Goal: Task Accomplishment & Management: Manage account settings

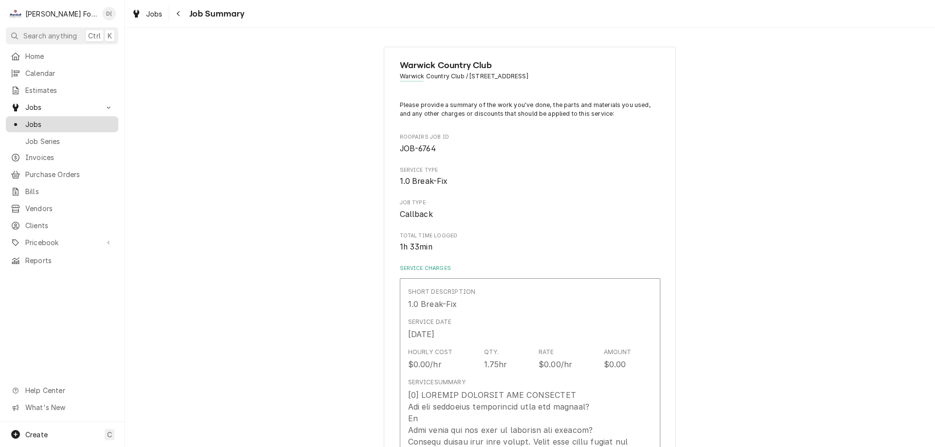
click at [82, 122] on span "Jobs" at bounding box center [69, 124] width 88 height 10
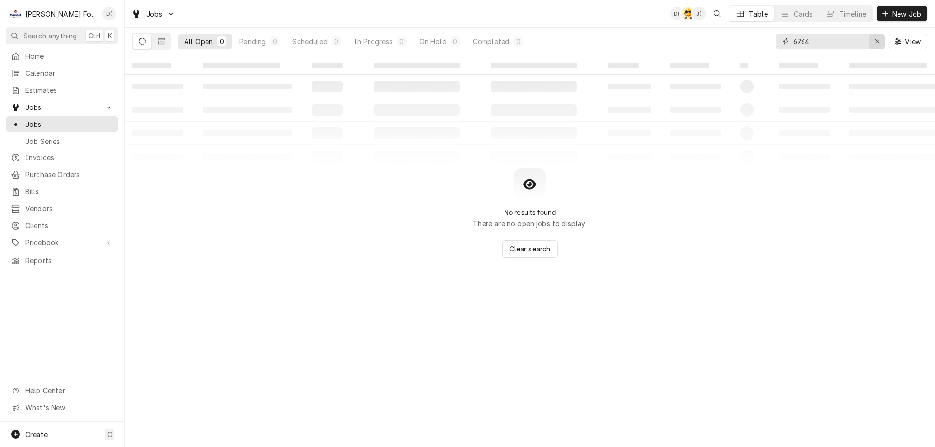
click at [873, 41] on div "Erase input" at bounding box center [877, 42] width 10 height 10
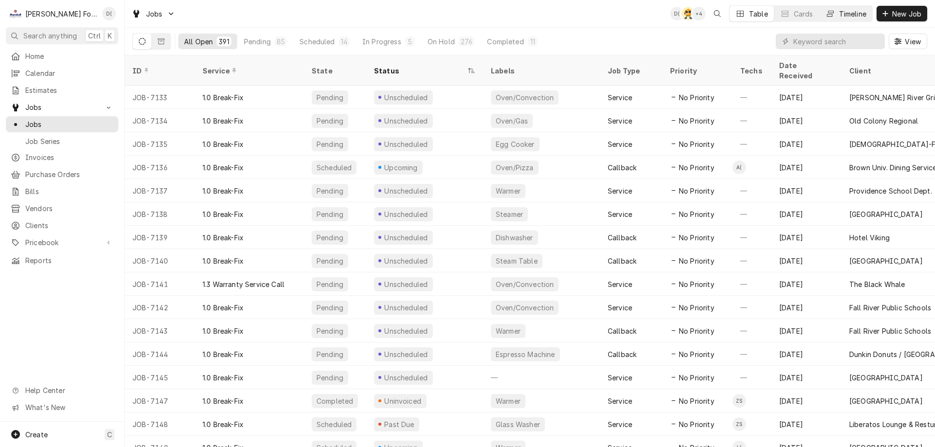
click at [844, 13] on div "Timeline" at bounding box center [852, 14] width 27 height 10
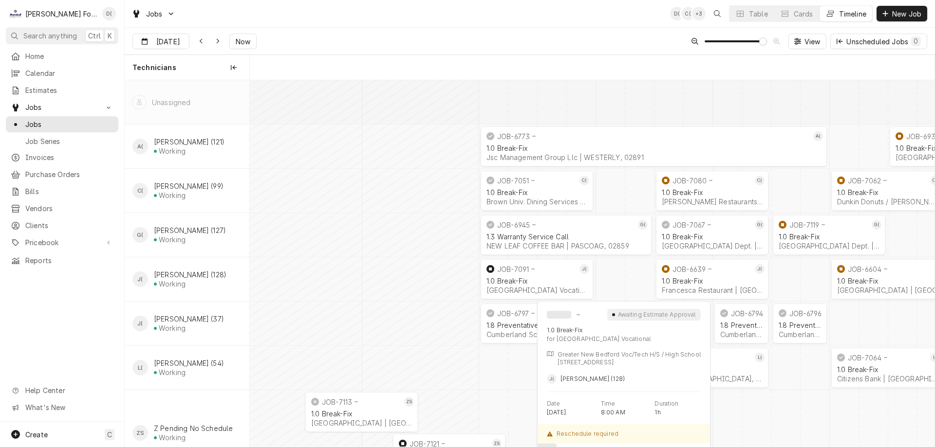
scroll to position [0, 13590]
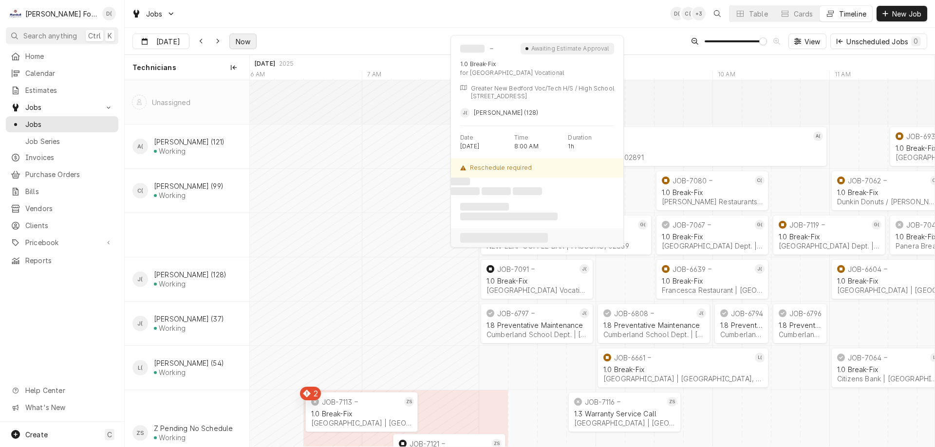
click at [250, 46] on span "Now" at bounding box center [243, 42] width 19 height 10
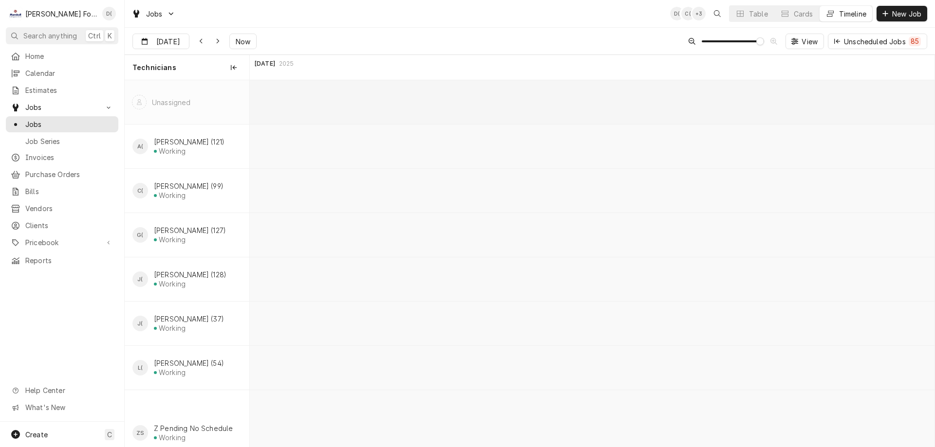
scroll to position [0, 16942]
type input "Aug 28"
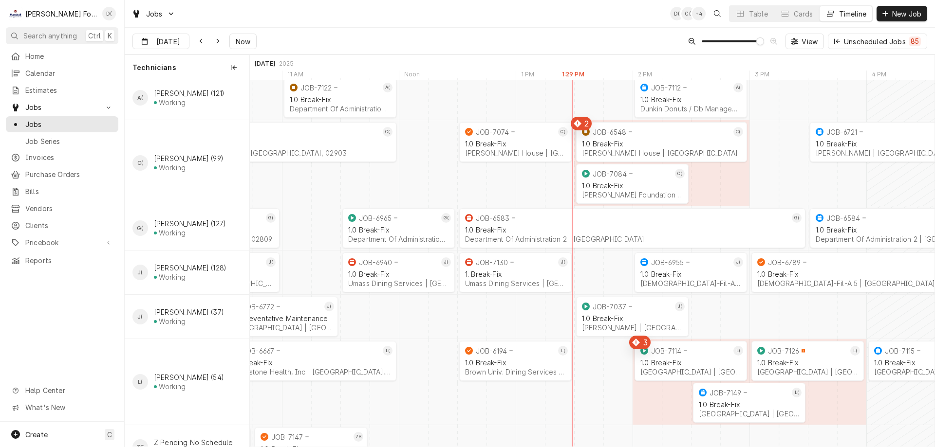
scroll to position [126, 0]
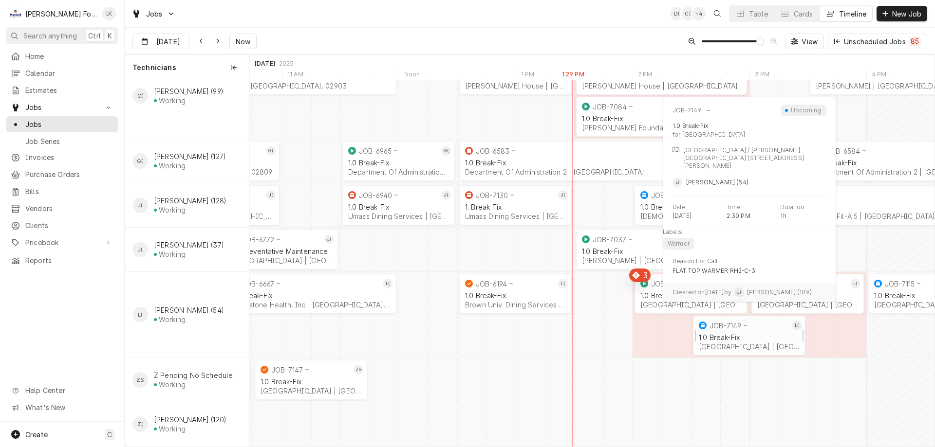
click at [770, 334] on div "1.0 Break-Fix" at bounding box center [749, 338] width 101 height 8
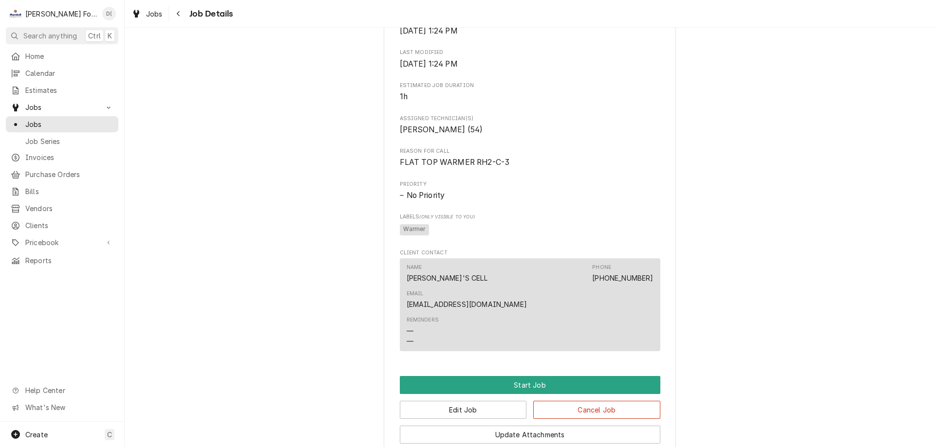
scroll to position [708, 0]
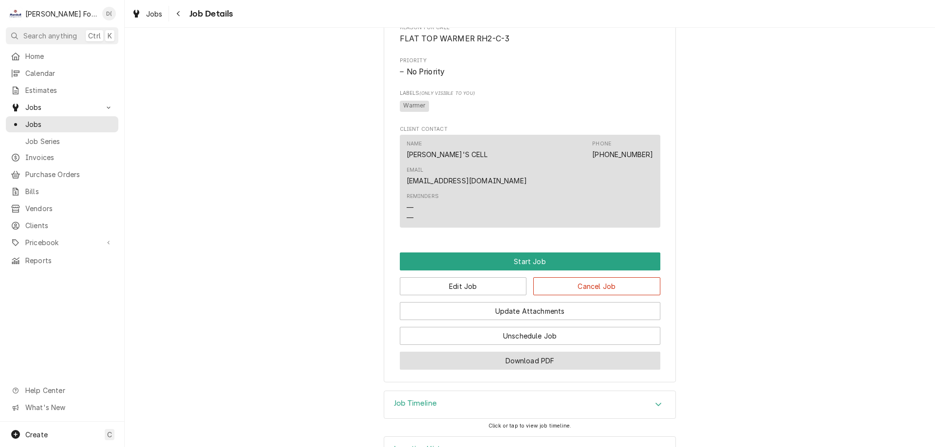
click at [514, 352] on button "Download PDF" at bounding box center [530, 361] width 261 height 18
click at [65, 120] on span "Jobs" at bounding box center [69, 124] width 88 height 10
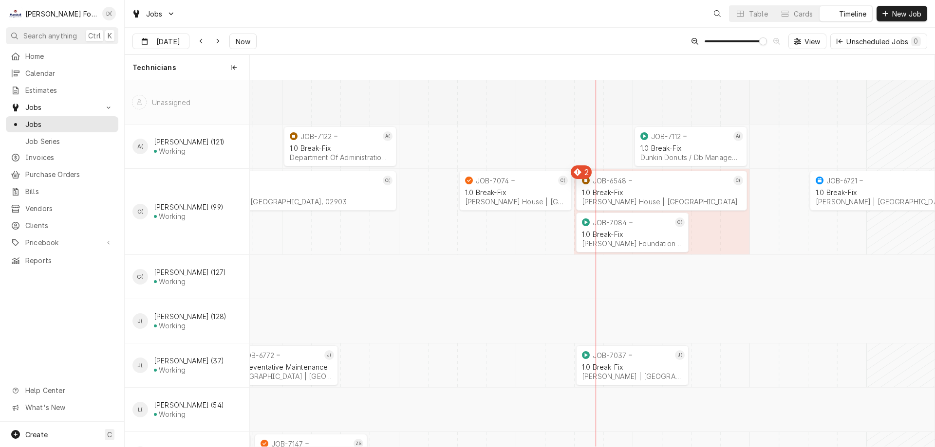
scroll to position [0, 13582]
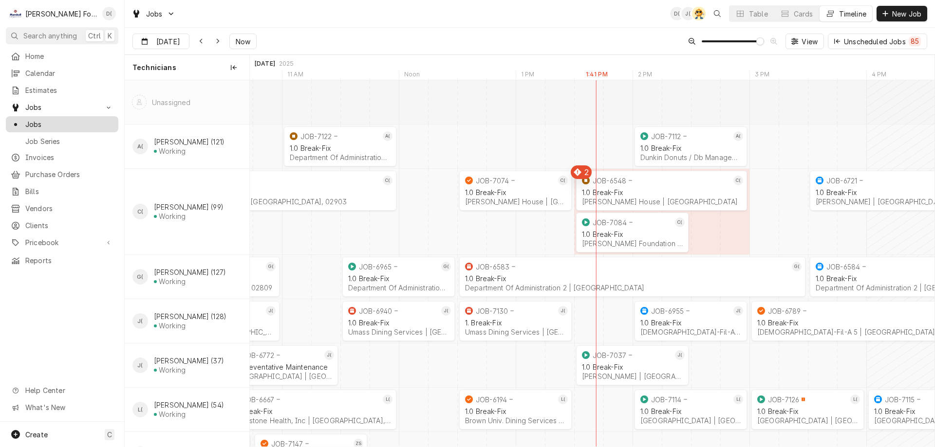
click at [65, 121] on span "Jobs" at bounding box center [69, 124] width 88 height 10
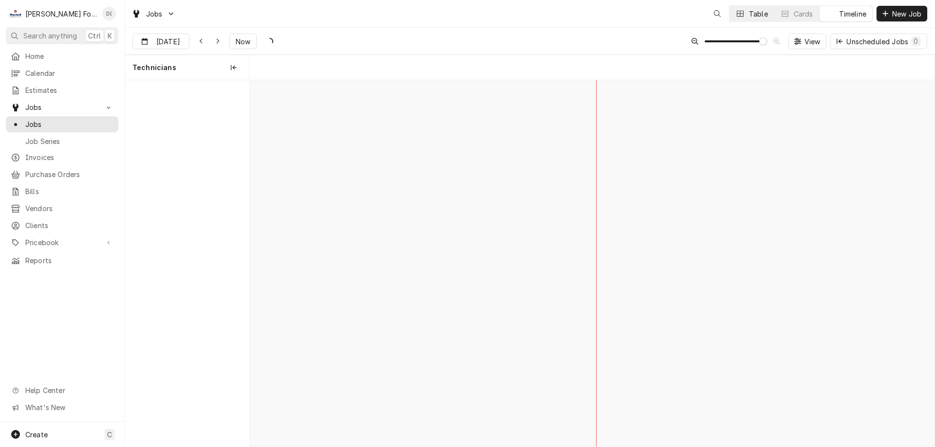
scroll to position [0, 13582]
click at [744, 13] on div "Dynamic Content Wrapper" at bounding box center [740, 14] width 10 height 10
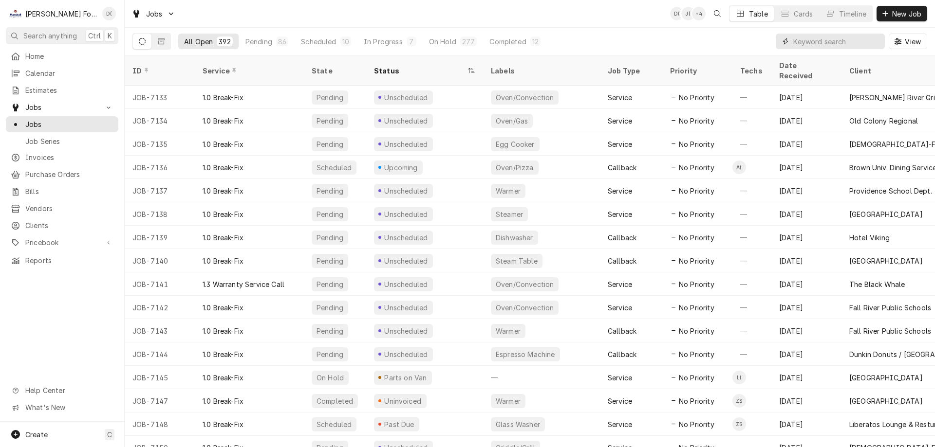
click at [819, 43] on input "Dynamic Content Wrapper" at bounding box center [836, 42] width 87 height 16
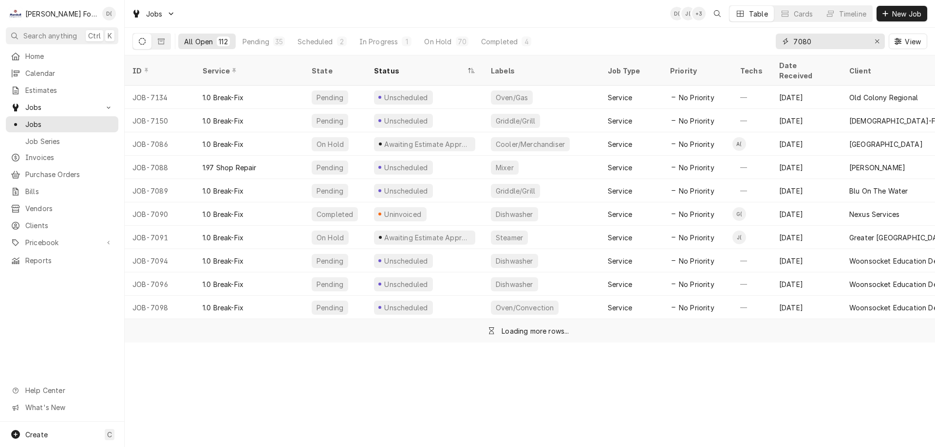
type input "7080"
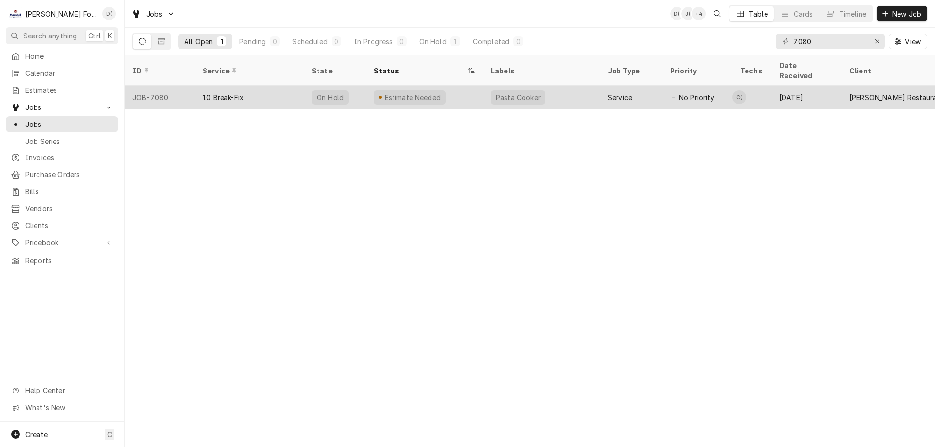
click at [468, 92] on div "Estimate Needed" at bounding box center [424, 97] width 117 height 23
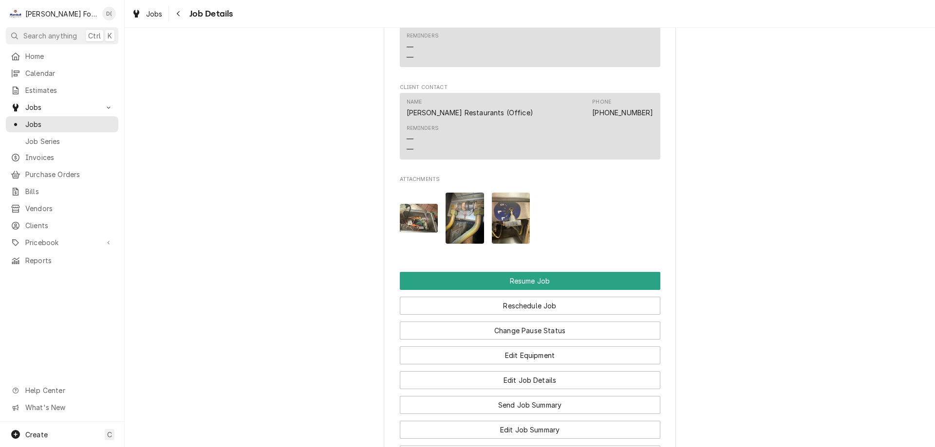
scroll to position [1120, 0]
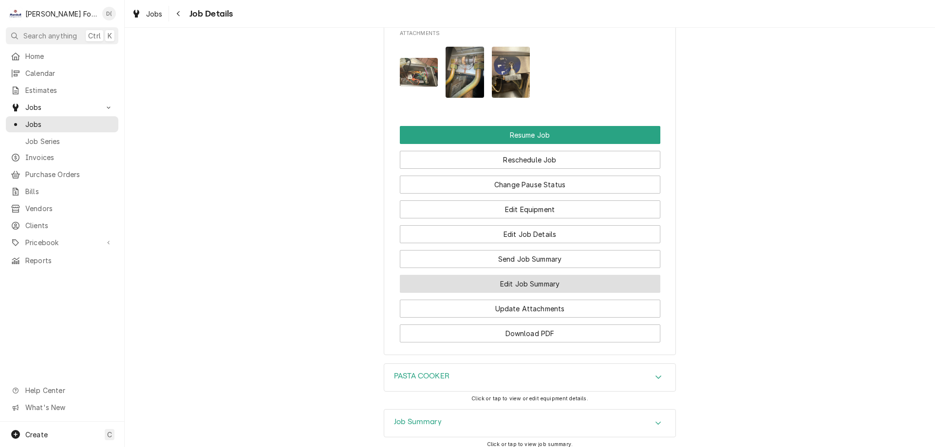
click at [521, 293] on button "Edit Job Summary" at bounding box center [530, 284] width 261 height 18
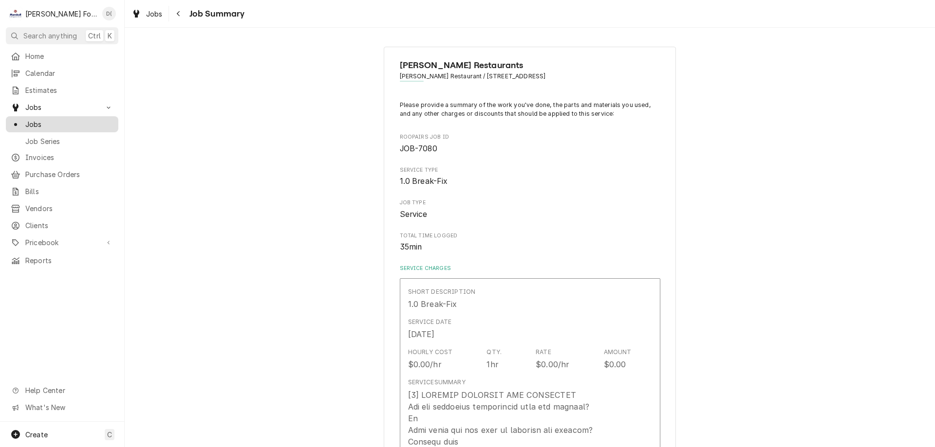
click at [50, 122] on span "Jobs" at bounding box center [69, 124] width 88 height 10
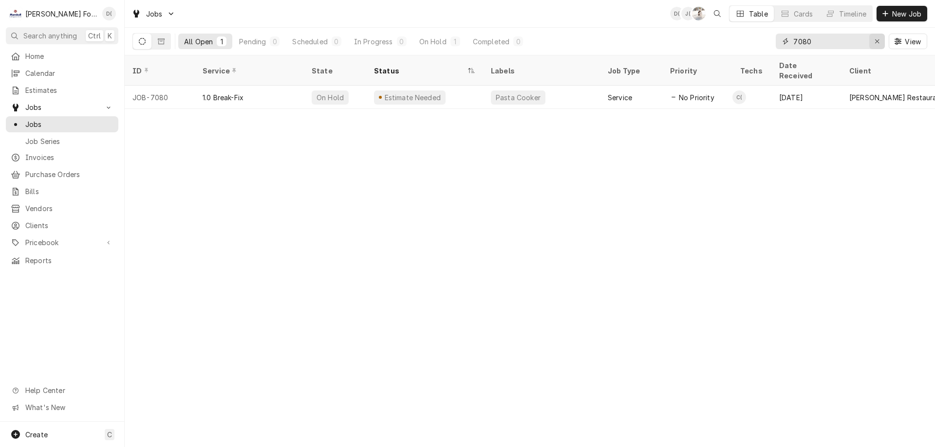
click at [876, 41] on icon "Erase input" at bounding box center [877, 41] width 4 height 4
click at [855, 42] on input "Dynamic Content Wrapper" at bounding box center [839, 42] width 92 height 16
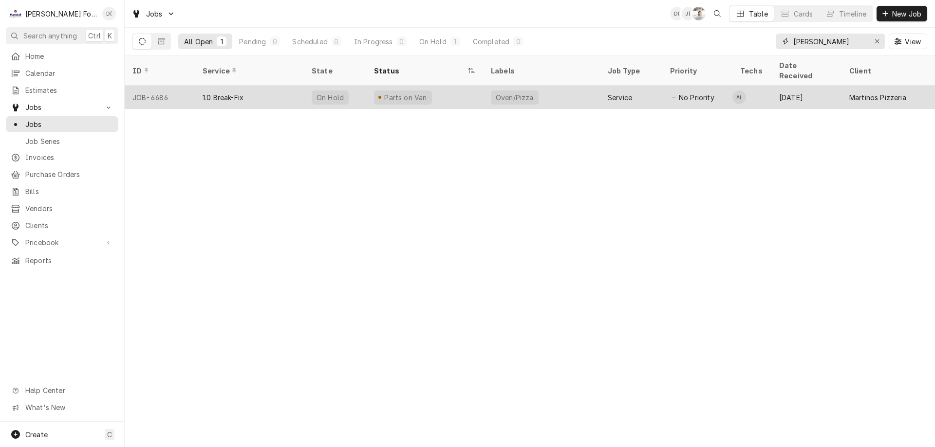
type input "martino"
click at [477, 89] on div "Parts on Van" at bounding box center [424, 97] width 117 height 23
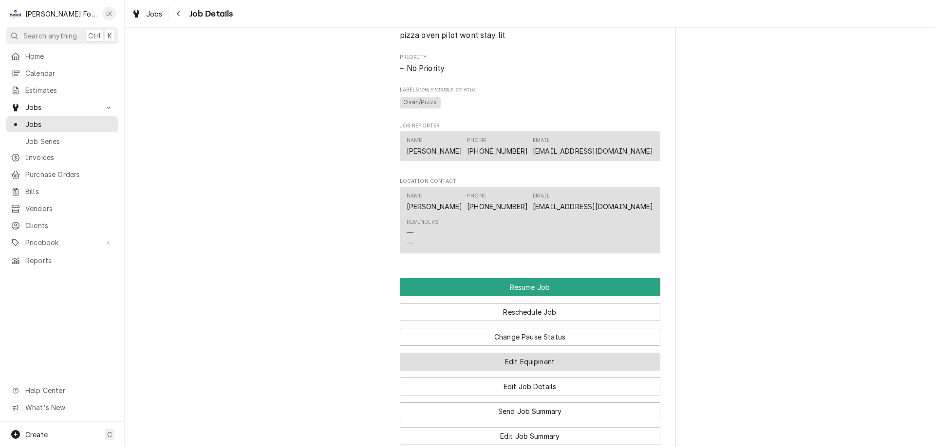
scroll to position [925, 0]
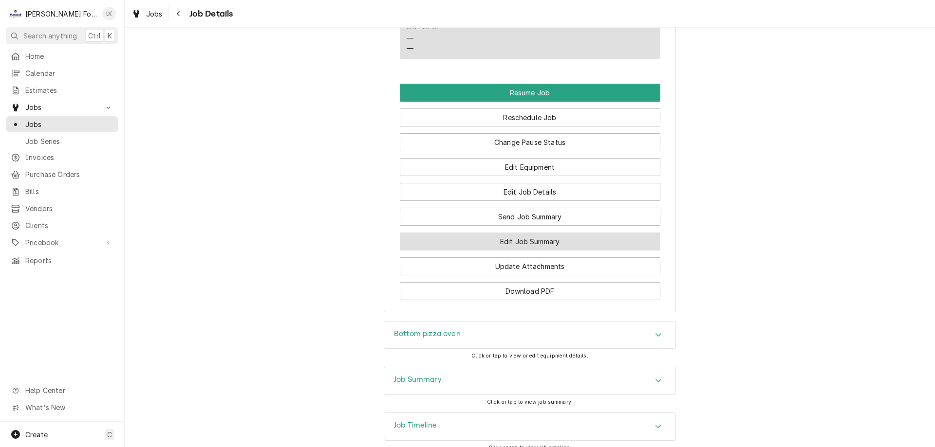
click at [539, 249] on button "Edit Job Summary" at bounding box center [530, 242] width 261 height 18
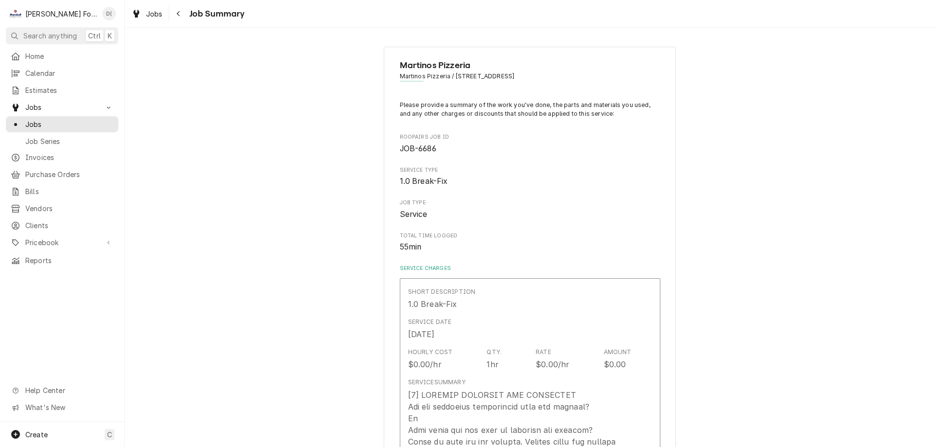
type textarea "x"
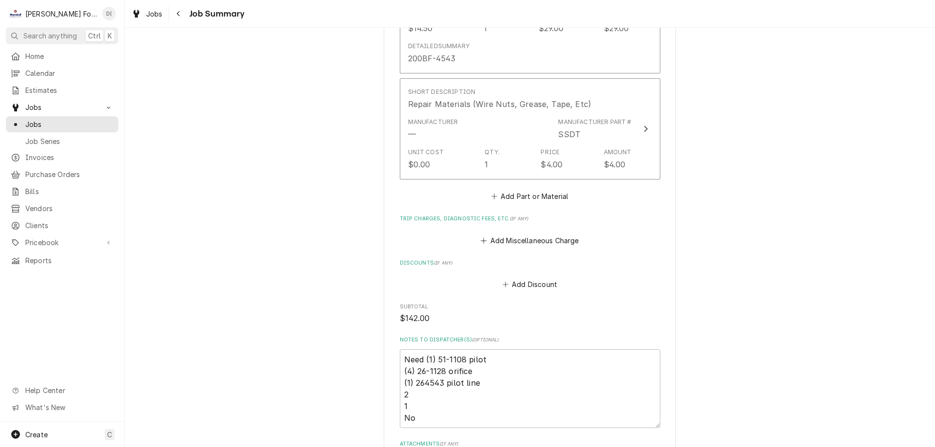
scroll to position [1120, 0]
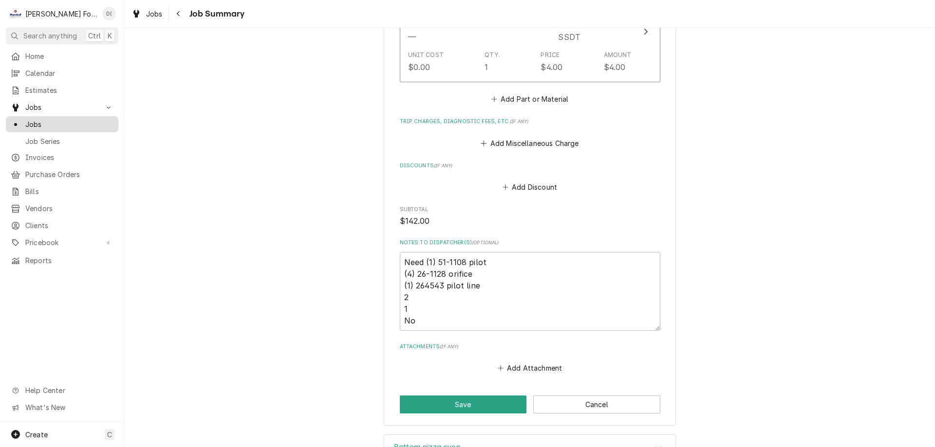
click at [76, 124] on span "Jobs" at bounding box center [69, 124] width 88 height 10
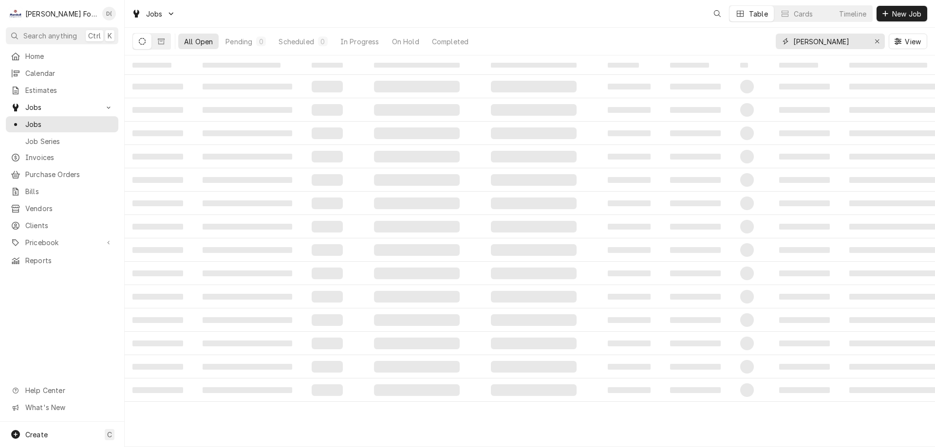
click at [820, 37] on input "martino" at bounding box center [829, 42] width 73 height 16
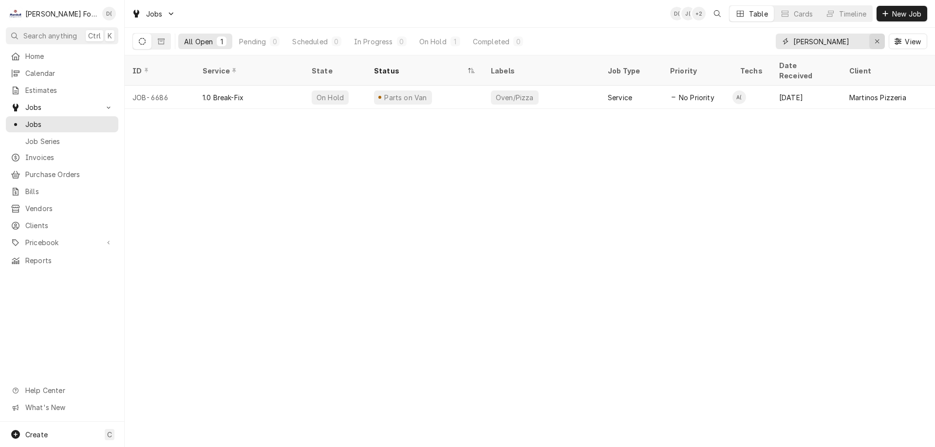
click at [876, 40] on icon "Erase input" at bounding box center [877, 41] width 5 height 7
click at [842, 42] on input "Dynamic Content Wrapper" at bounding box center [839, 42] width 92 height 16
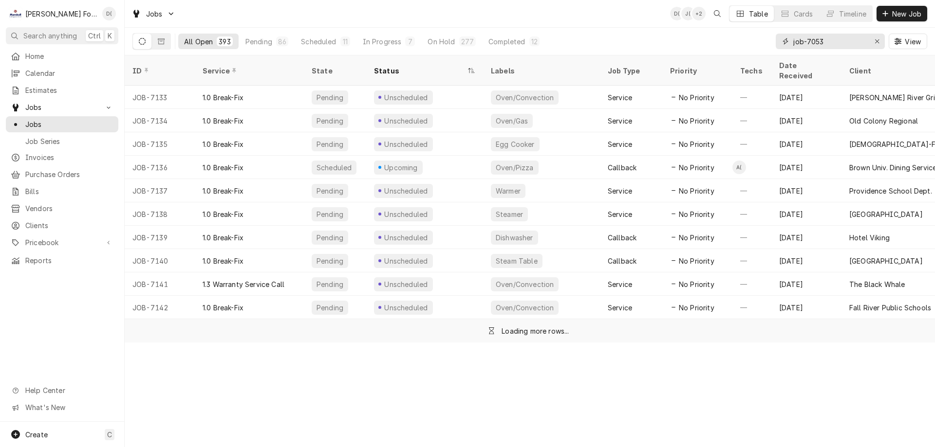
type input "job-7053"
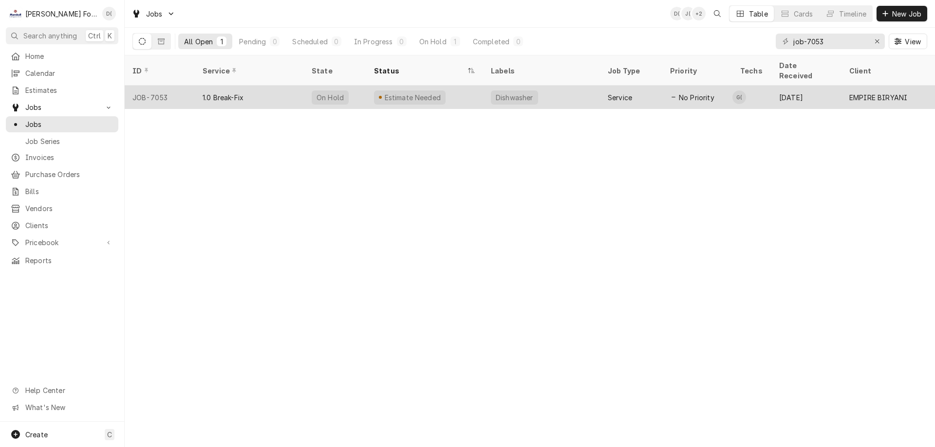
click at [369, 90] on div "Estimate Needed" at bounding box center [424, 97] width 117 height 23
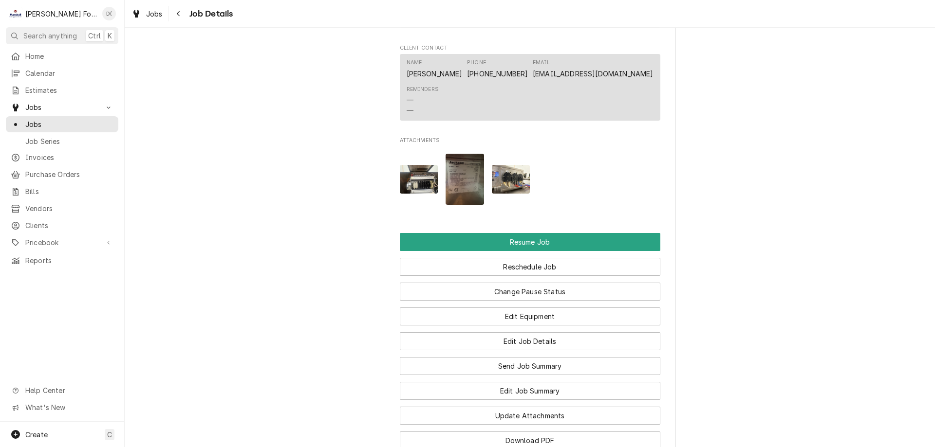
scroll to position [974, 0]
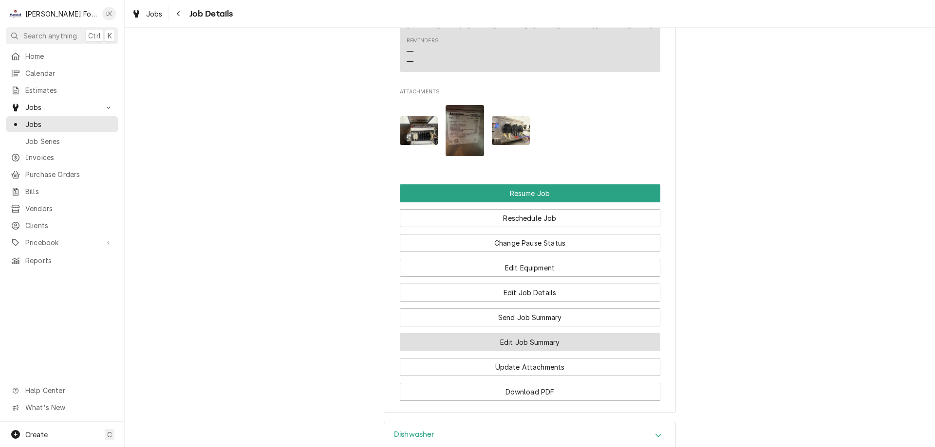
click at [500, 344] on button "Edit Job Summary" at bounding box center [530, 343] width 261 height 18
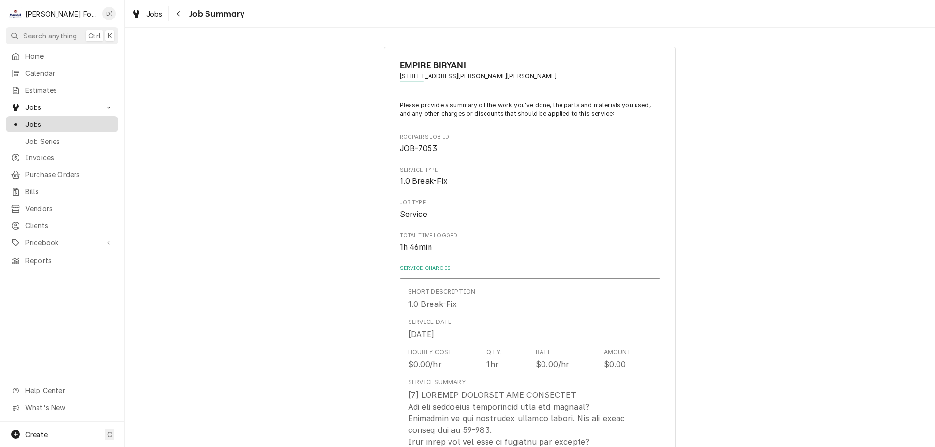
click at [56, 122] on span "Jobs" at bounding box center [69, 124] width 88 height 10
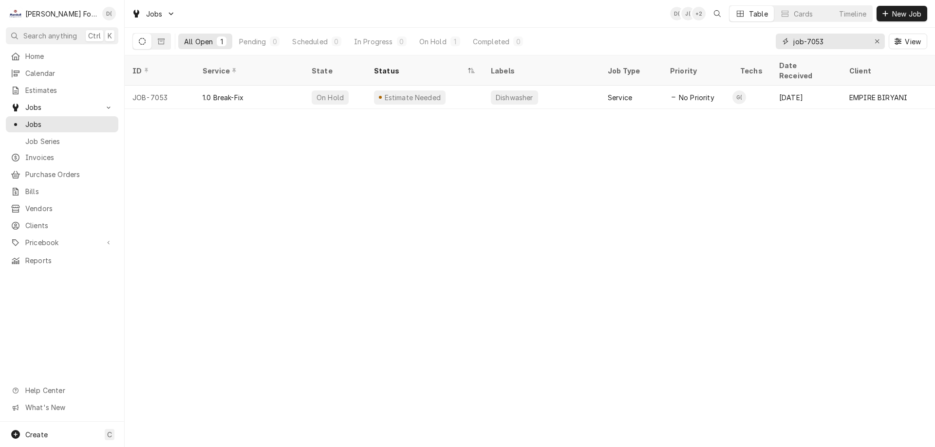
click at [836, 42] on input "job-7053" at bounding box center [829, 42] width 73 height 16
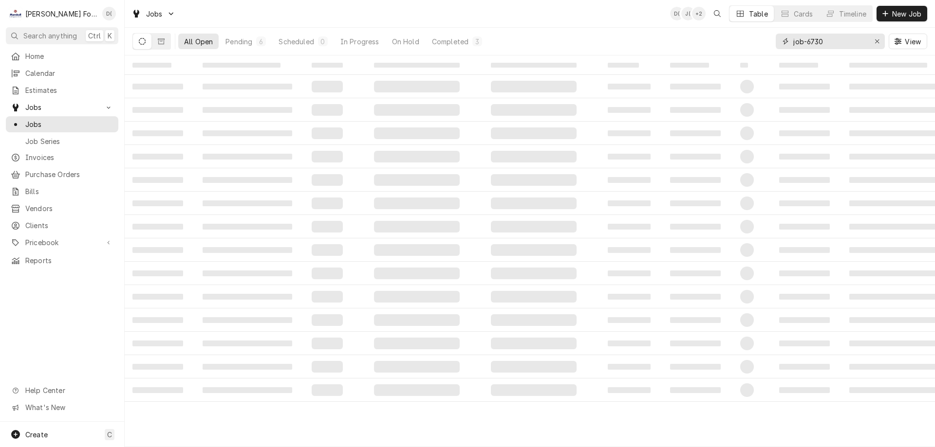
type input "job-6730"
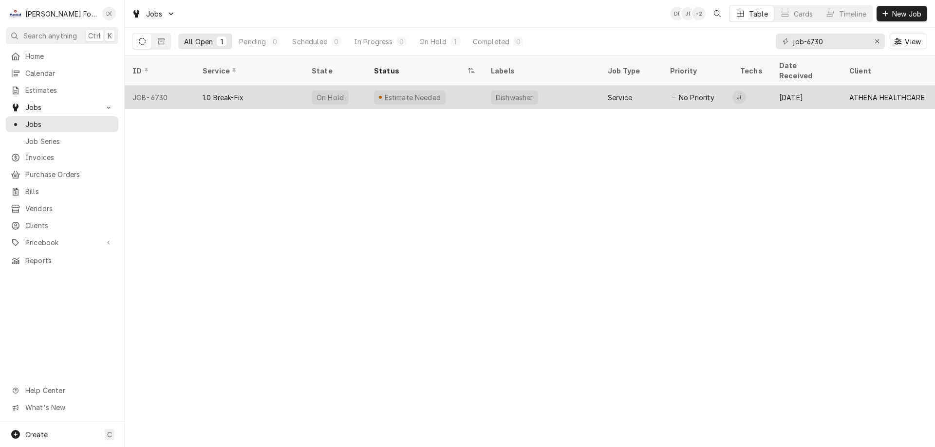
click at [422, 93] on div "Estimate Needed" at bounding box center [412, 98] width 58 height 10
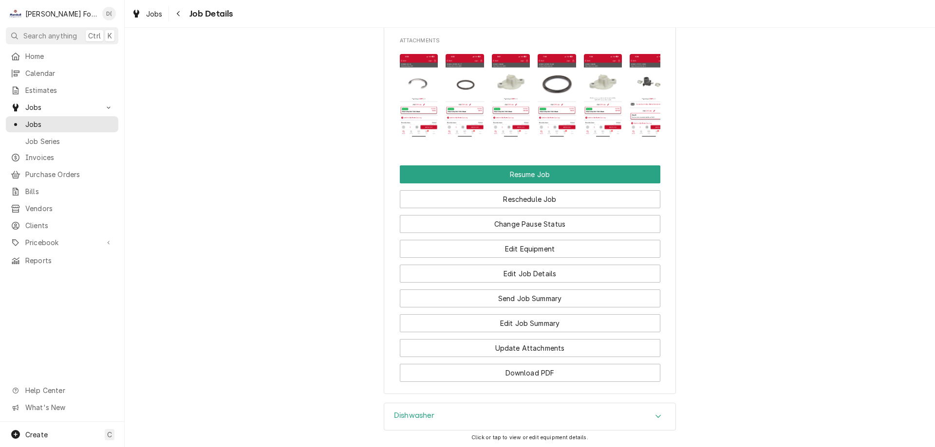
scroll to position [1217, 0]
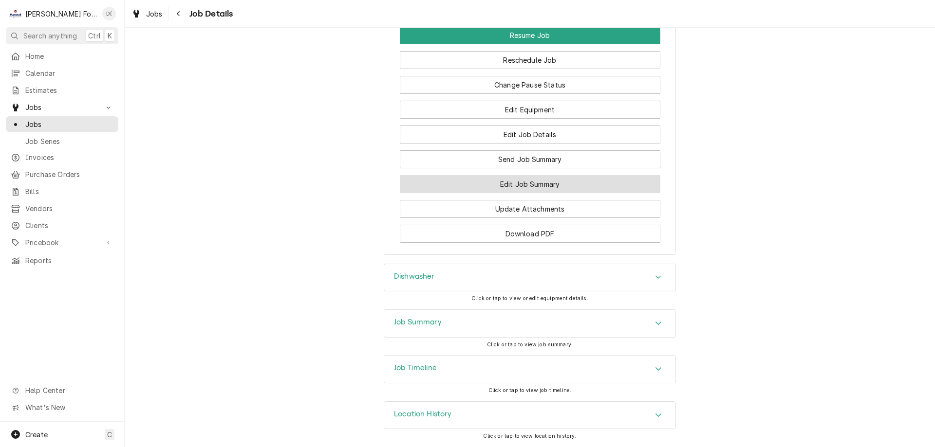
click at [534, 193] on button "Edit Job Summary" at bounding box center [530, 184] width 261 height 18
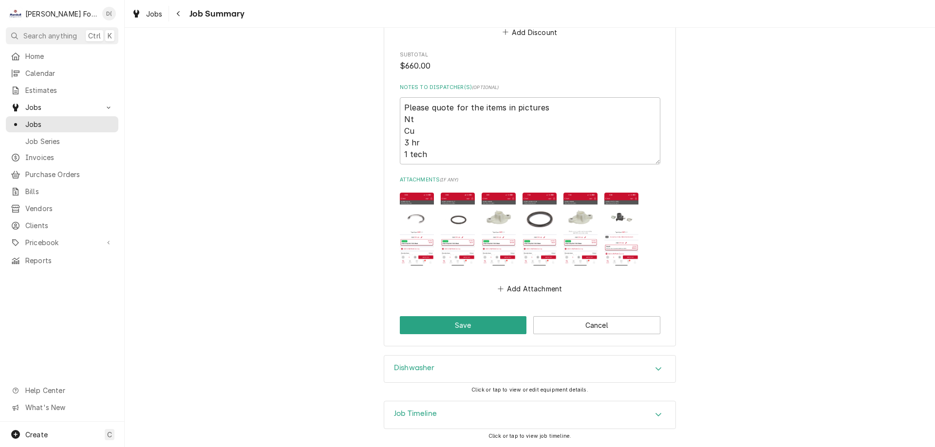
scroll to position [1291, 0]
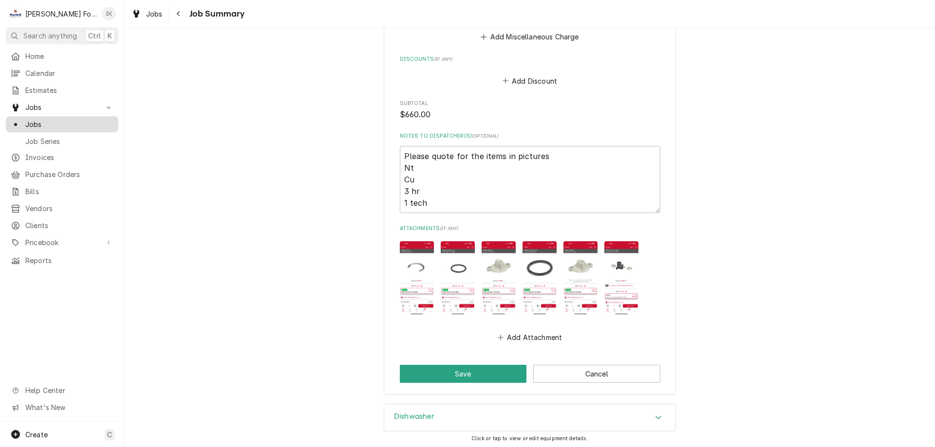
click at [48, 123] on span "Jobs" at bounding box center [69, 124] width 88 height 10
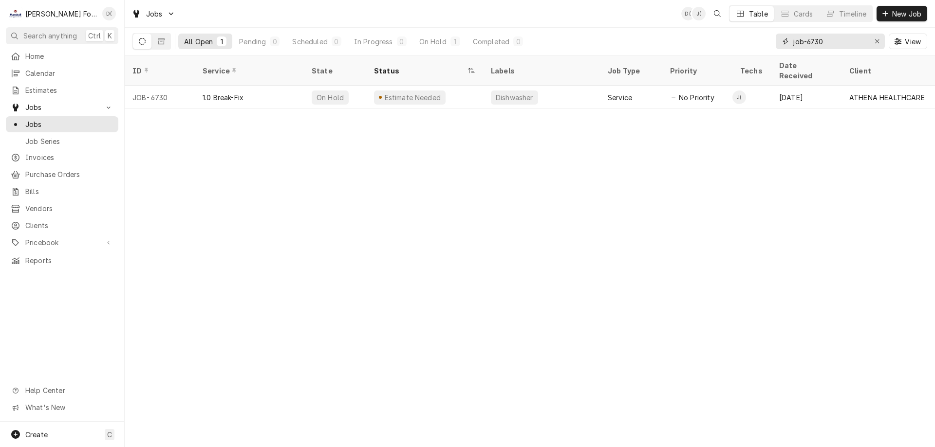
click at [836, 43] on input "job-6730" at bounding box center [829, 42] width 73 height 16
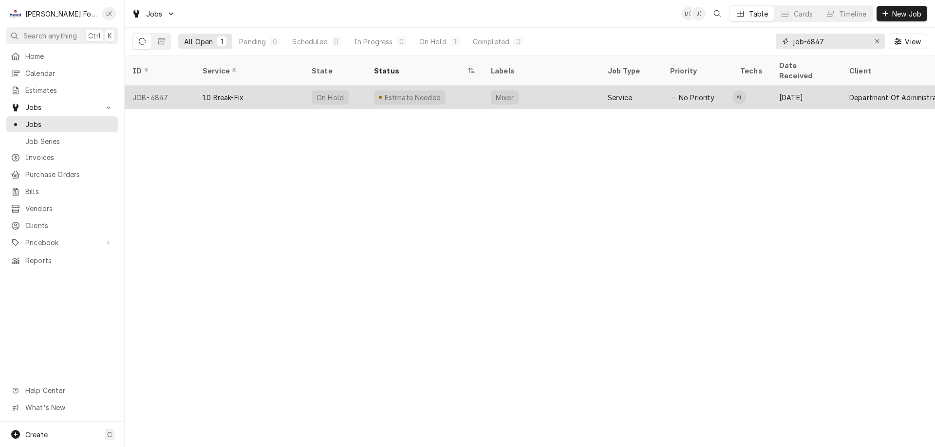
type input "job-6847"
click at [465, 86] on div "Estimate Needed" at bounding box center [424, 97] width 117 height 23
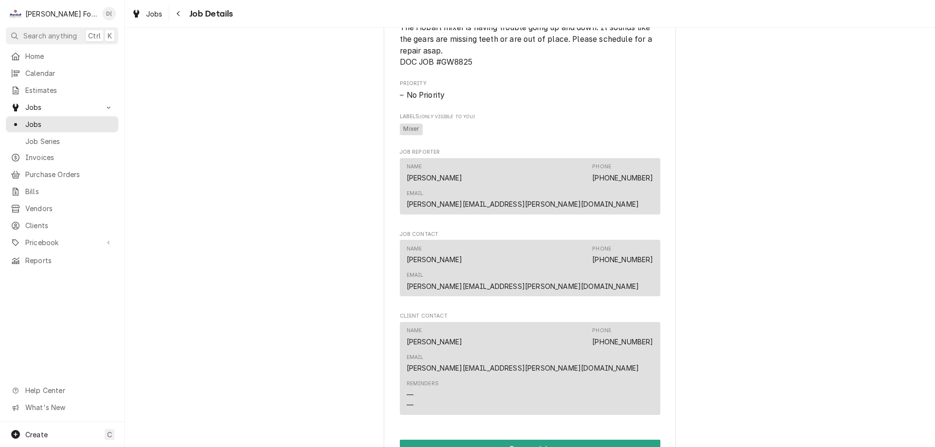
scroll to position [1120, 0]
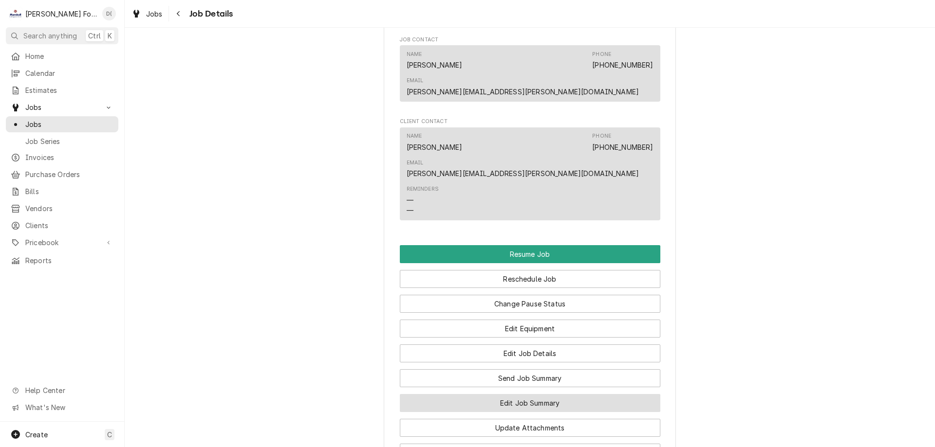
click at [526, 394] on button "Edit Job Summary" at bounding box center [530, 403] width 261 height 18
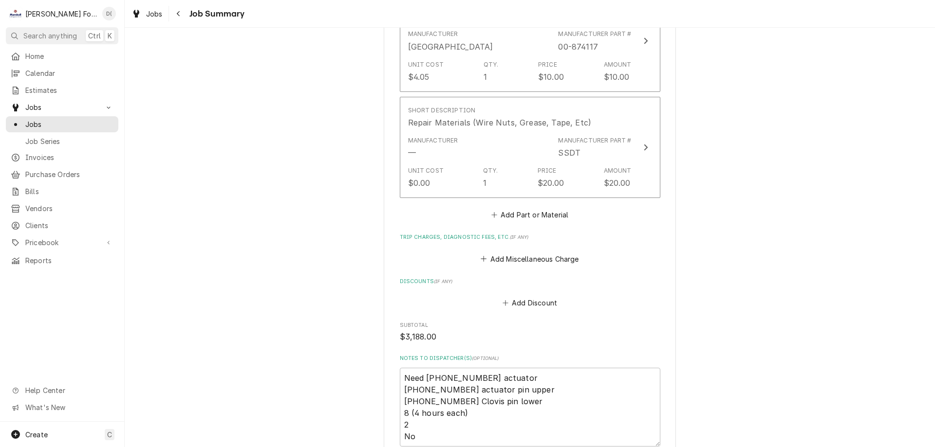
scroll to position [1023, 0]
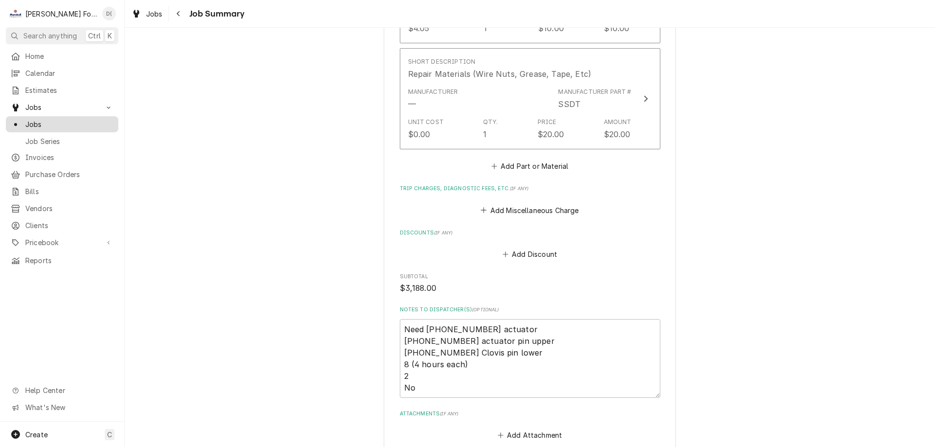
click at [69, 121] on span "Jobs" at bounding box center [69, 124] width 88 height 10
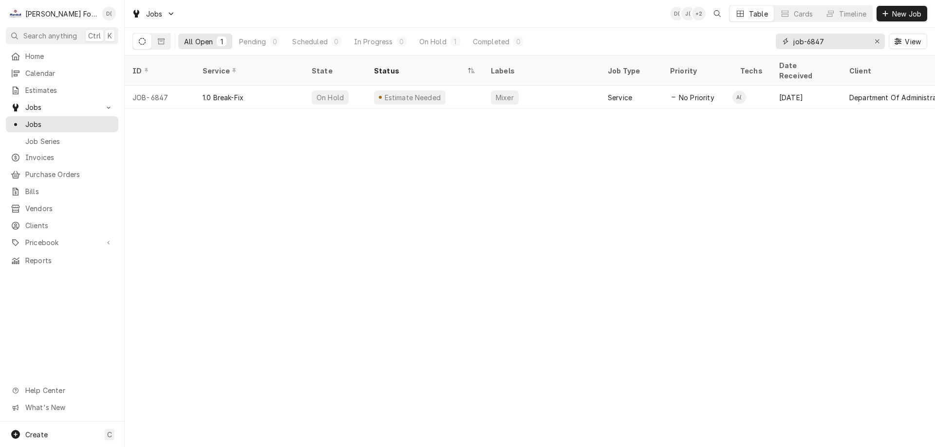
click at [838, 36] on input "job-6847" at bounding box center [829, 42] width 73 height 16
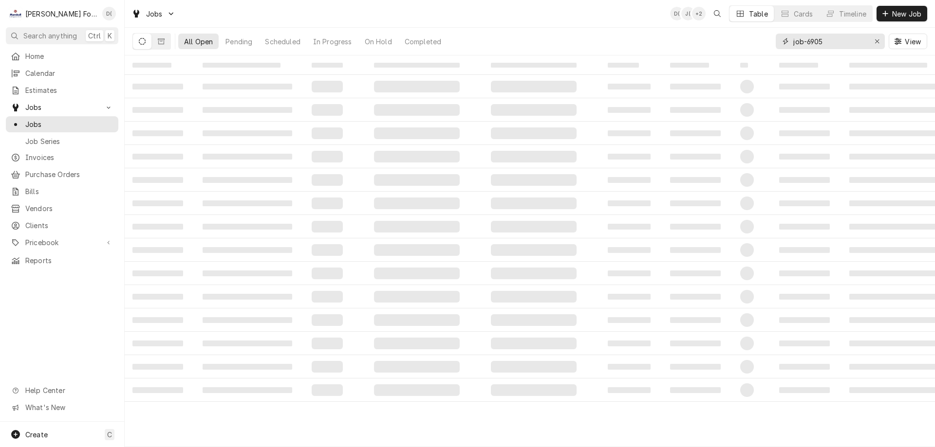
type input "job-6905"
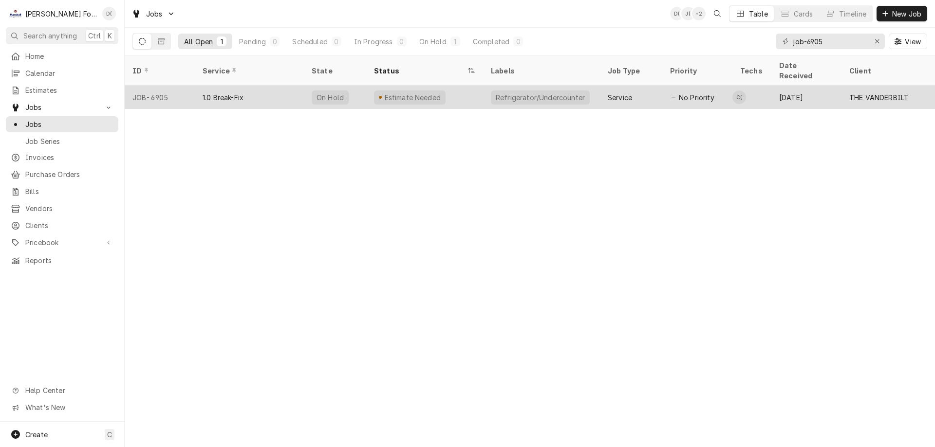
click at [282, 87] on div "1.0 Break-Fix" at bounding box center [249, 97] width 109 height 23
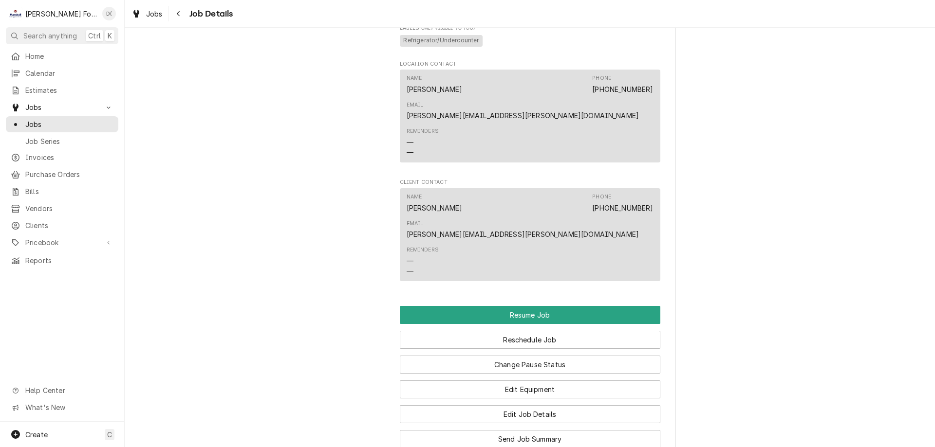
scroll to position [1217, 0]
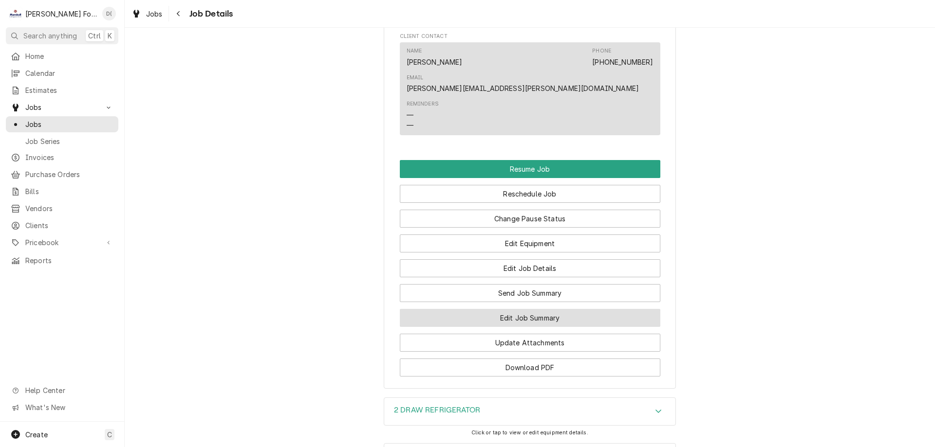
click at [489, 309] on button "Edit Job Summary" at bounding box center [530, 318] width 261 height 18
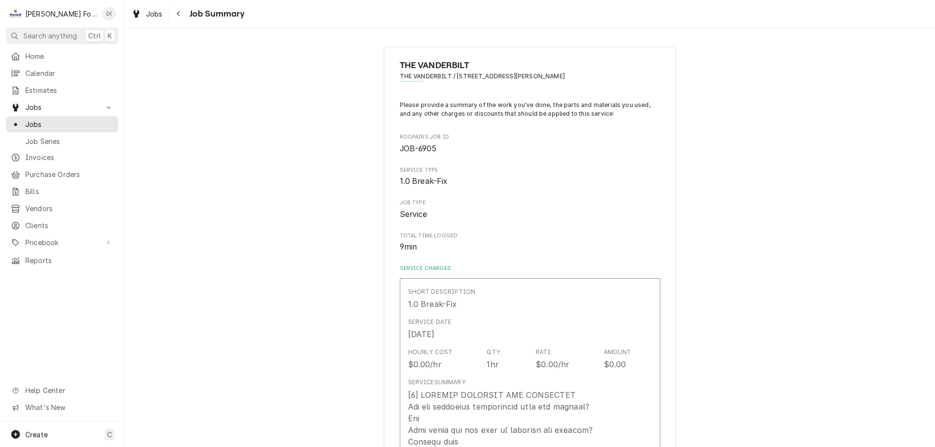
type textarea "x"
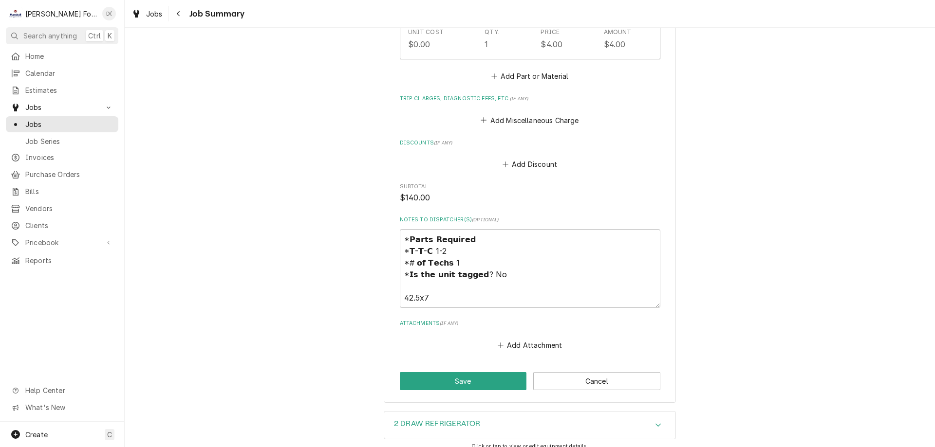
scroll to position [921, 0]
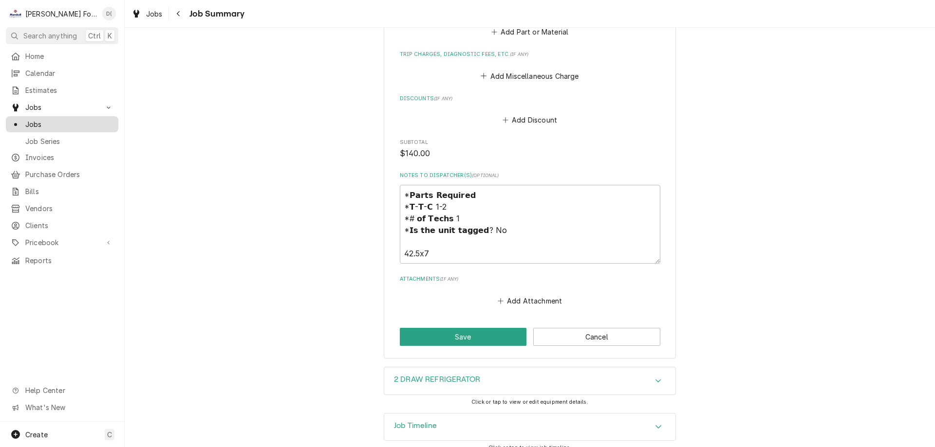
click at [35, 123] on span "Jobs" at bounding box center [69, 124] width 88 height 10
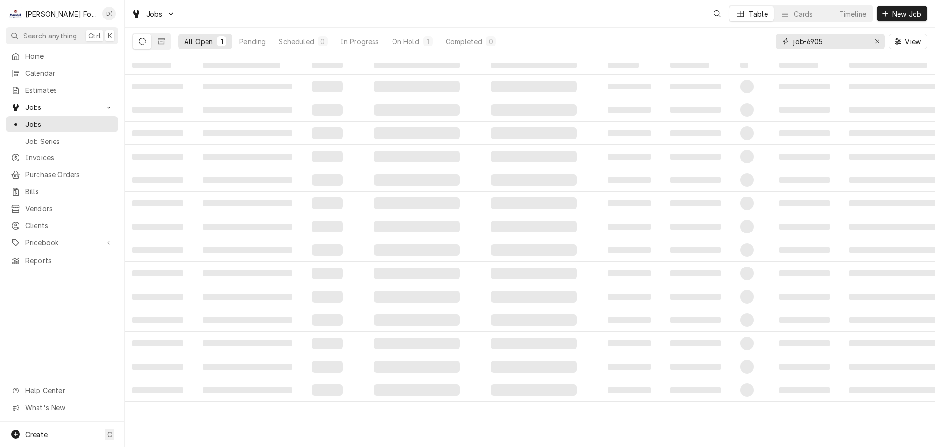
click at [835, 42] on input "job-6905" at bounding box center [829, 42] width 73 height 16
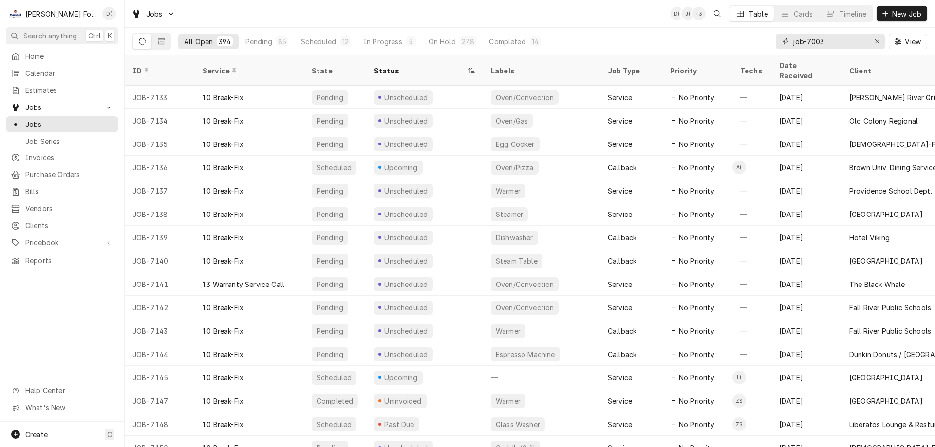
type input "job-7003"
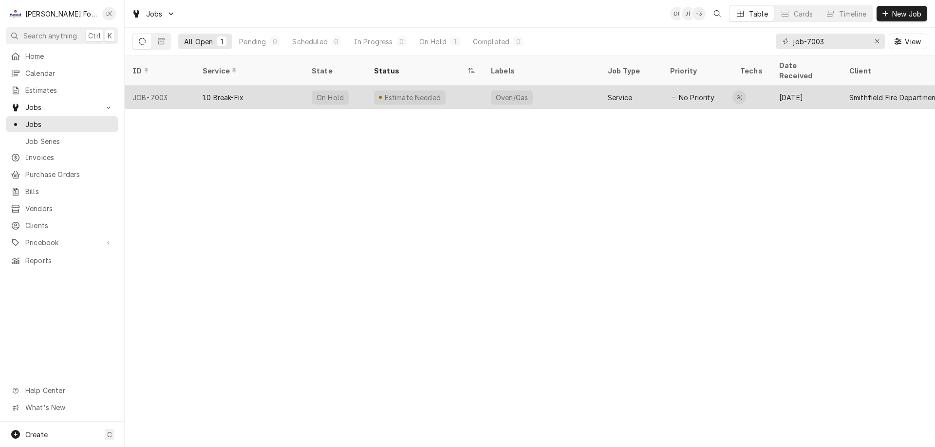
click at [362, 90] on div "On Hold" at bounding box center [335, 97] width 62 height 23
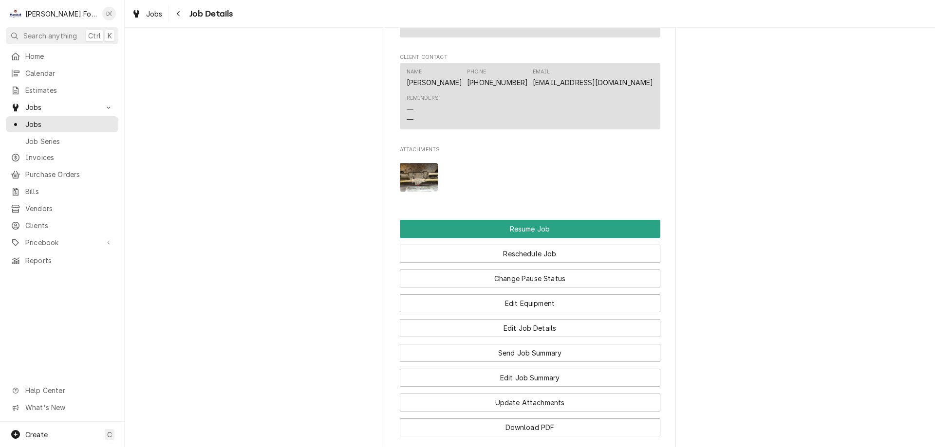
scroll to position [1120, 0]
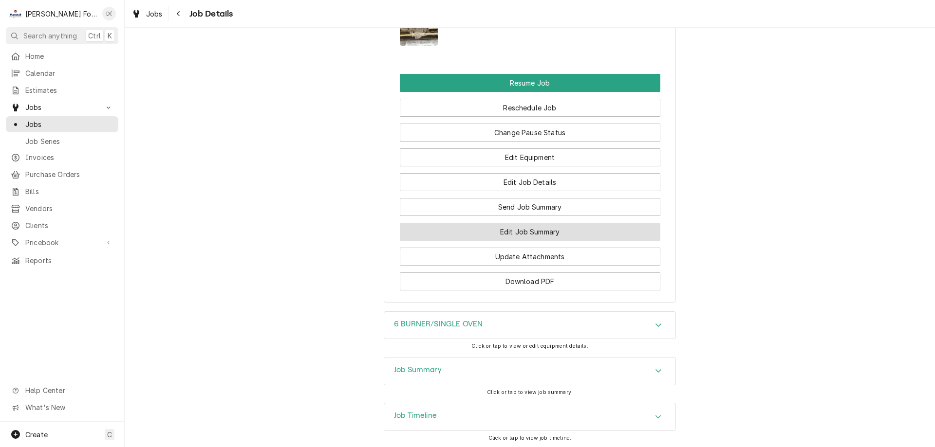
click at [482, 241] on button "Edit Job Summary" at bounding box center [530, 232] width 261 height 18
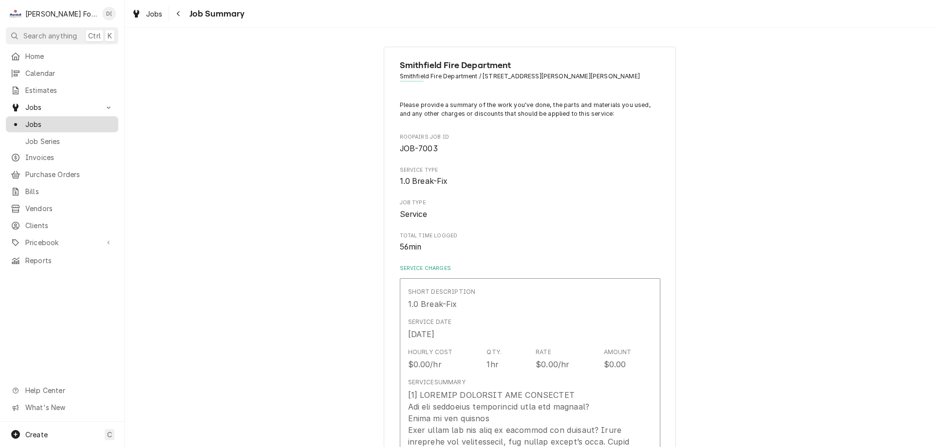
click at [85, 123] on span "Jobs" at bounding box center [69, 124] width 88 height 10
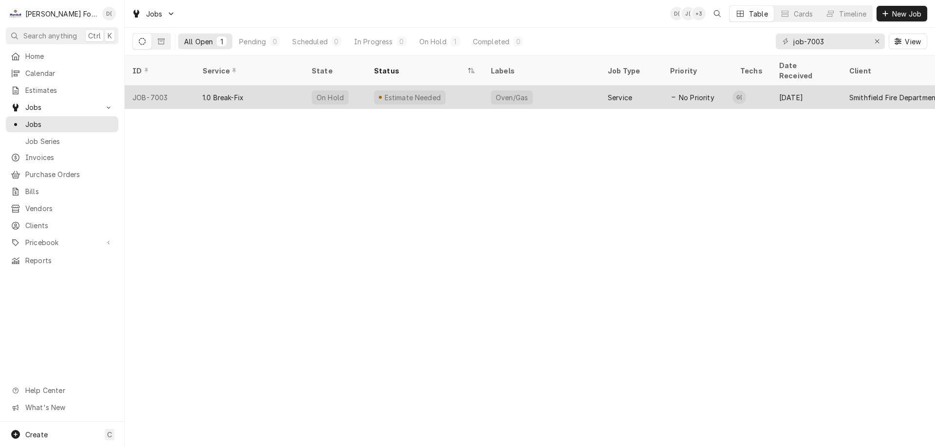
click at [538, 91] on div "Oven/Gas" at bounding box center [541, 97] width 117 height 23
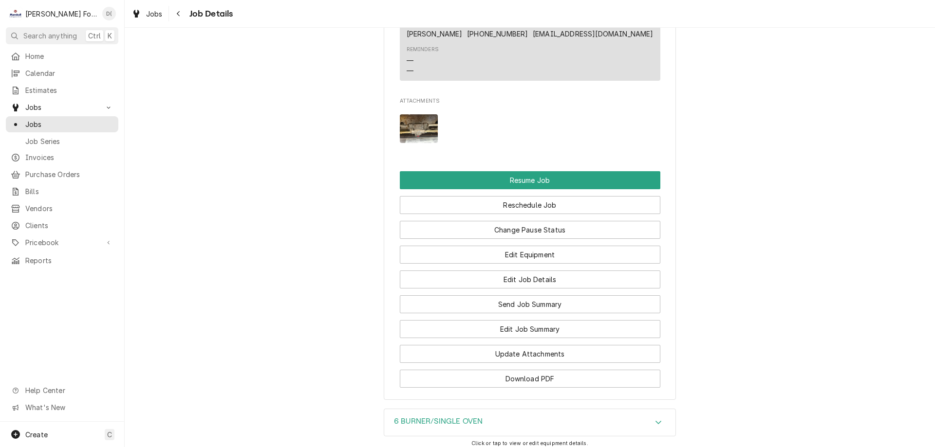
scroll to position [1169, 0]
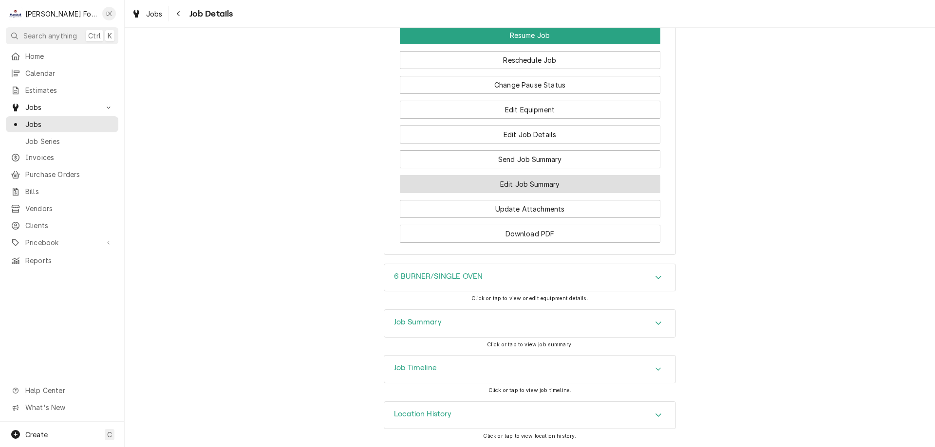
click at [518, 193] on button "Edit Job Summary" at bounding box center [530, 184] width 261 height 18
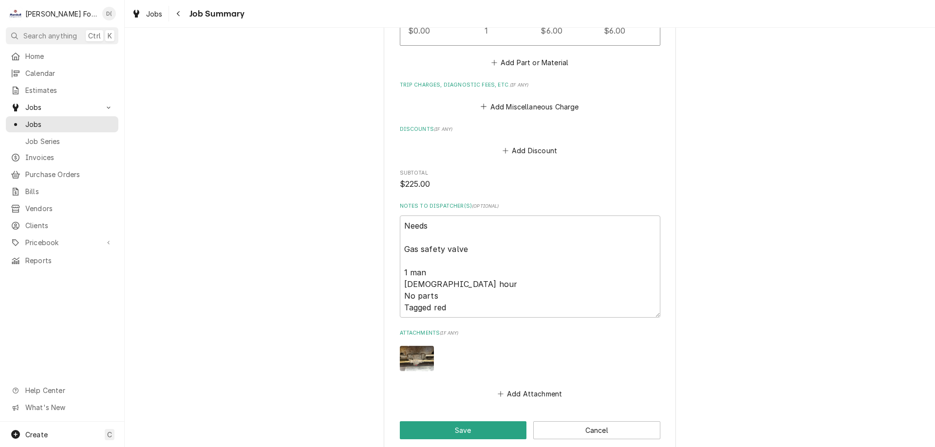
scroll to position [1019, 0]
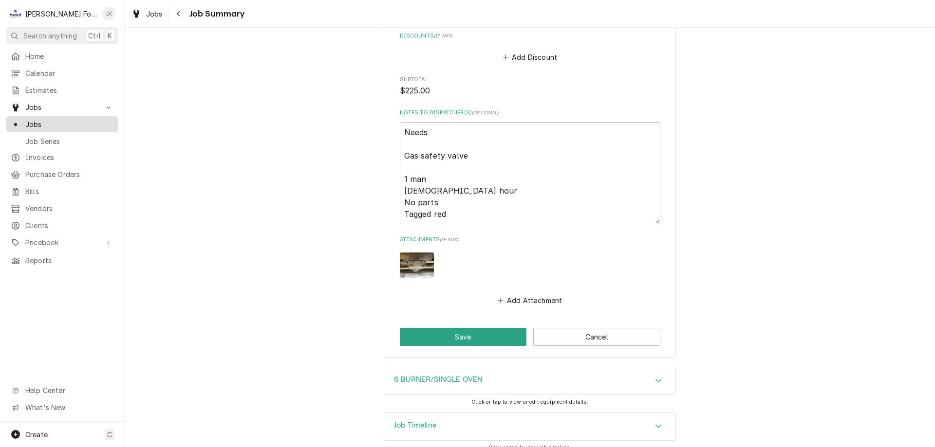
click at [52, 121] on span "Jobs" at bounding box center [69, 124] width 88 height 10
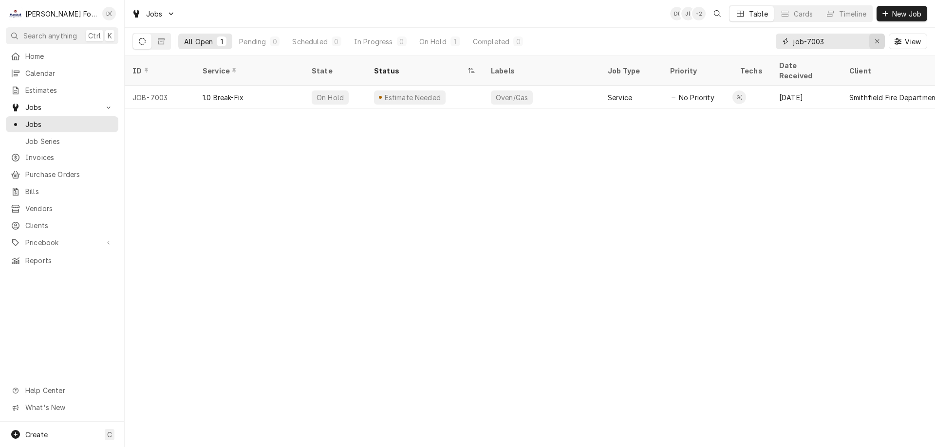
click at [874, 45] on div "Erase input" at bounding box center [877, 42] width 10 height 10
click at [857, 42] on input "Dynamic Content Wrapper" at bounding box center [839, 42] width 92 height 16
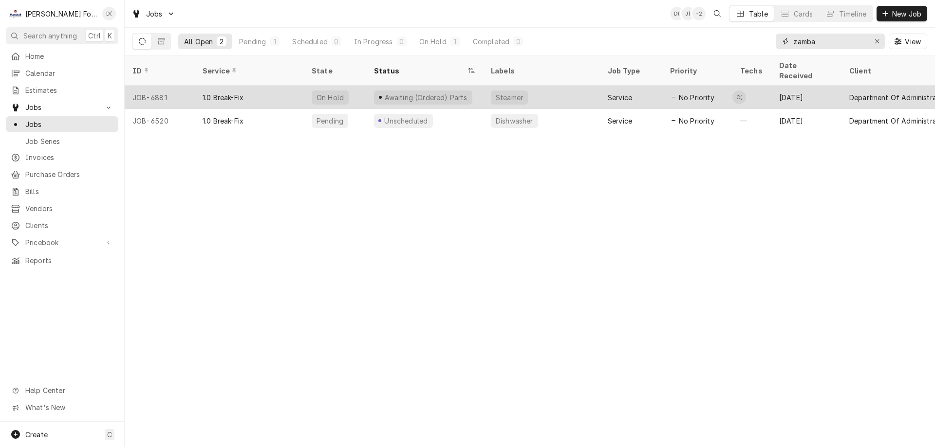
type input "zamba"
click at [462, 88] on div "Awaiting (Ordered) Parts" at bounding box center [424, 97] width 117 height 23
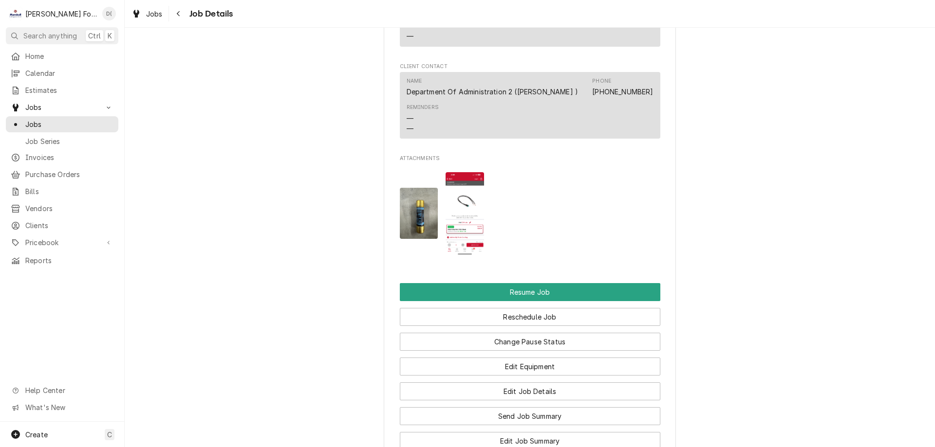
scroll to position [1315, 0]
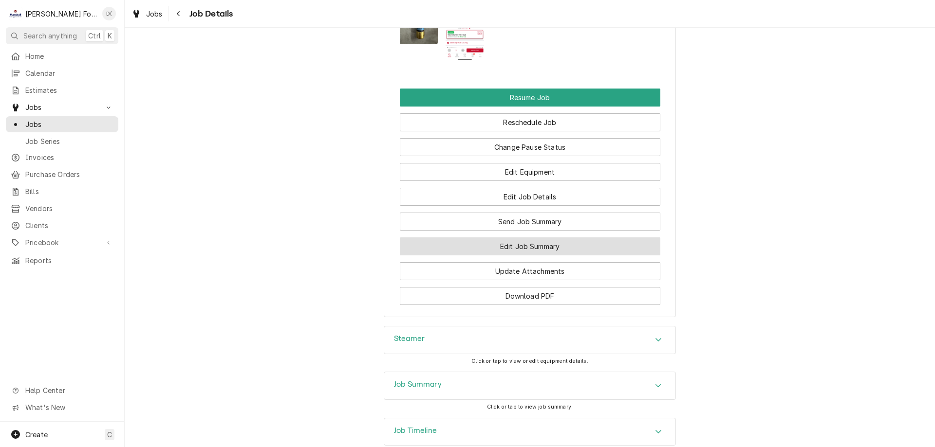
click at [485, 256] on button "Edit Job Summary" at bounding box center [530, 247] width 261 height 18
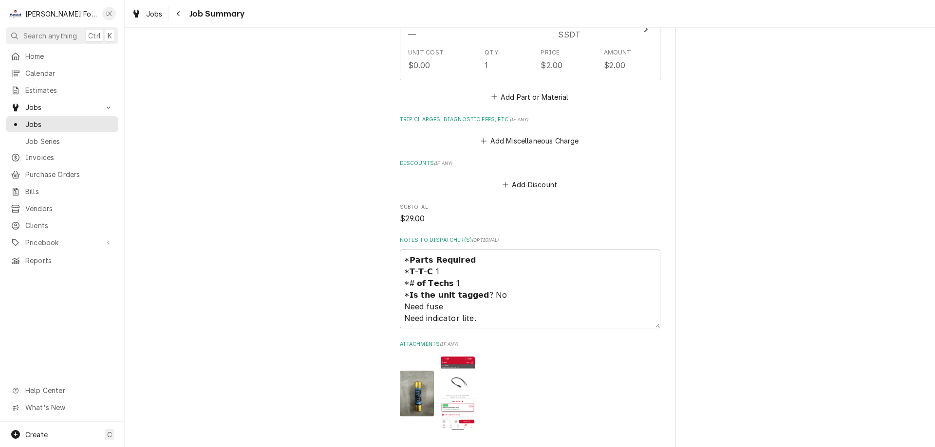
scroll to position [1023, 0]
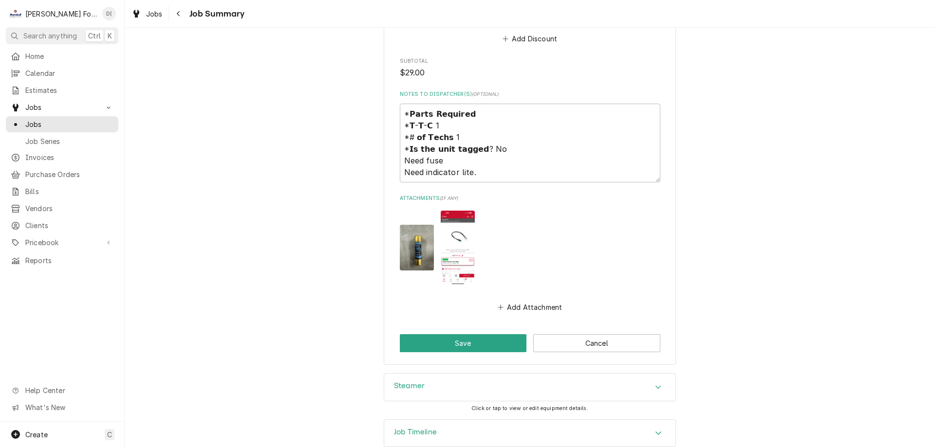
click at [457, 230] on img "Attachments" at bounding box center [458, 248] width 34 height 74
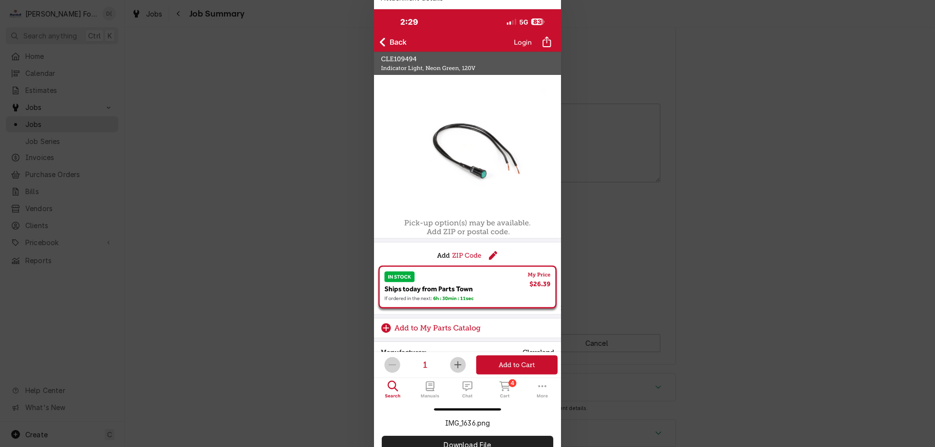
type textarea "x"
click at [722, 80] on div at bounding box center [467, 223] width 935 height 447
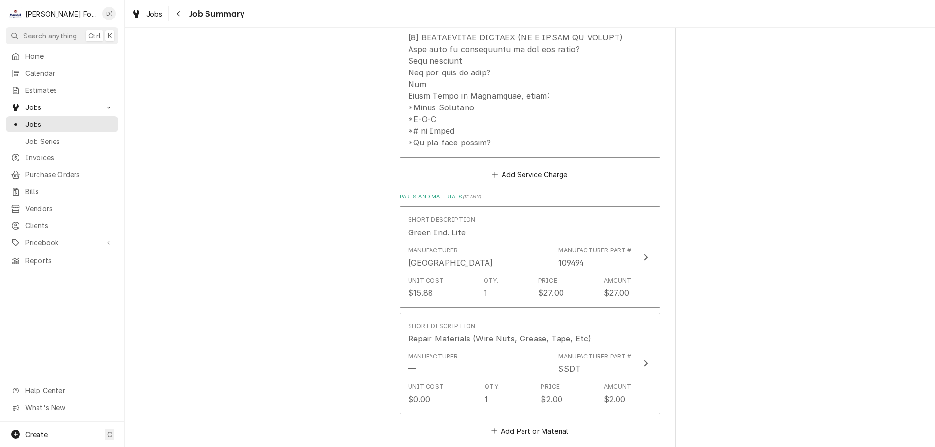
scroll to position [347, 0]
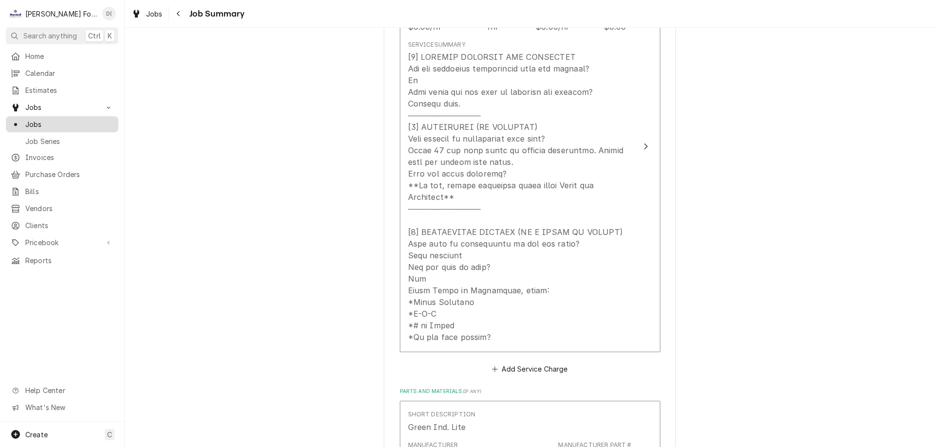
click at [90, 123] on span "Jobs" at bounding box center [69, 124] width 88 height 10
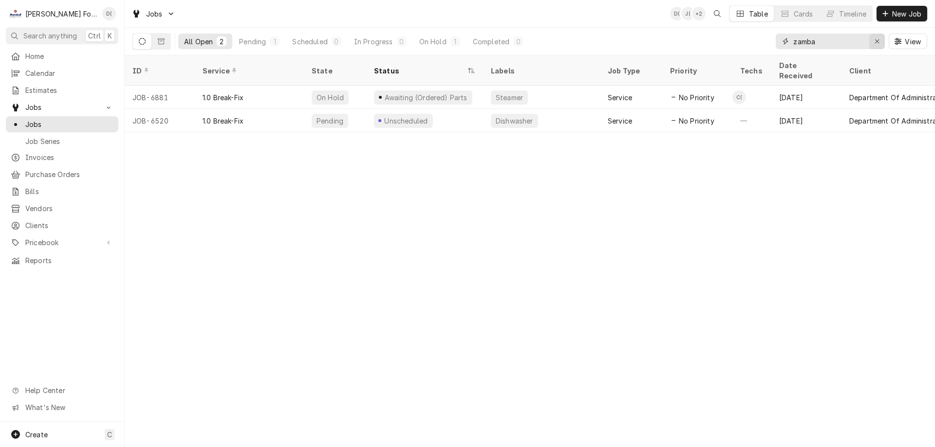
click at [874, 43] on div "Erase input" at bounding box center [877, 42] width 10 height 10
